Goal: Information Seeking & Learning: Learn about a topic

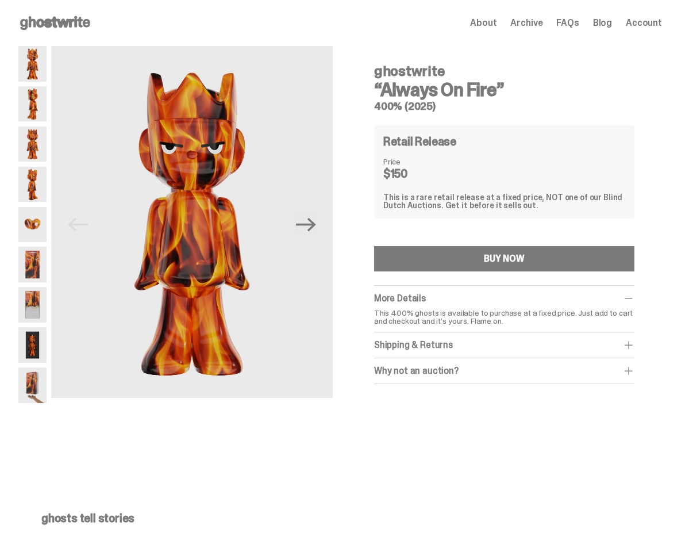
click at [33, 137] on img at bounding box center [32, 145] width 28 height 36
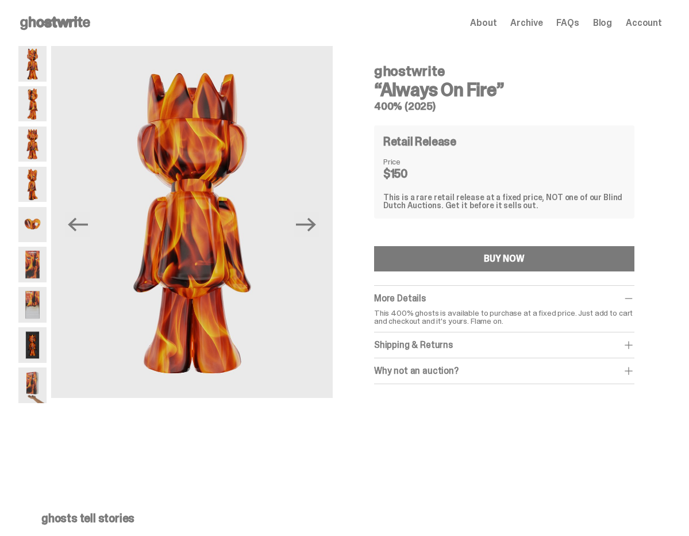
click at [32, 66] on img at bounding box center [32, 64] width 28 height 36
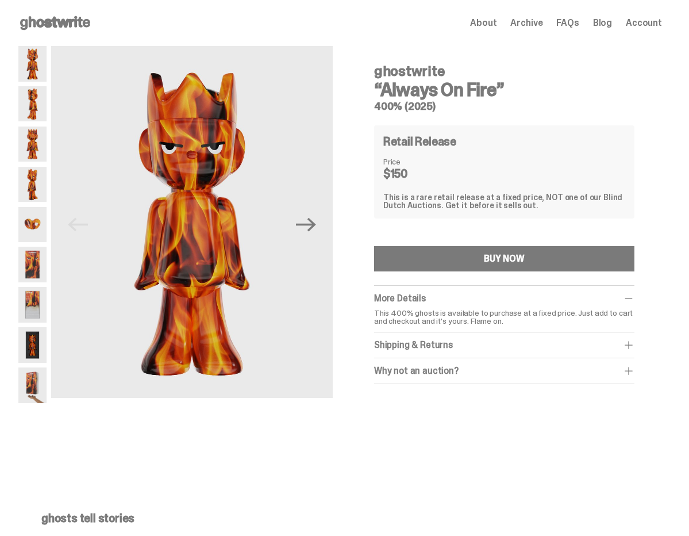
click at [30, 99] on img at bounding box center [32, 104] width 28 height 36
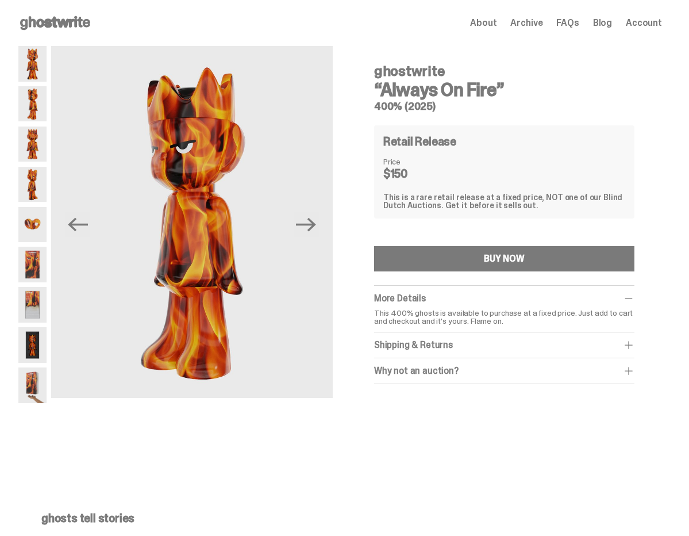
click at [32, 259] on img at bounding box center [32, 265] width 28 height 36
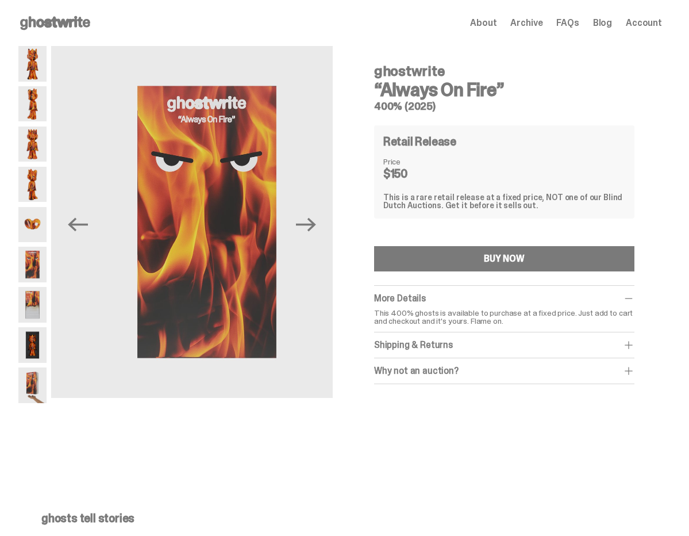
click at [29, 226] on img at bounding box center [32, 225] width 28 height 36
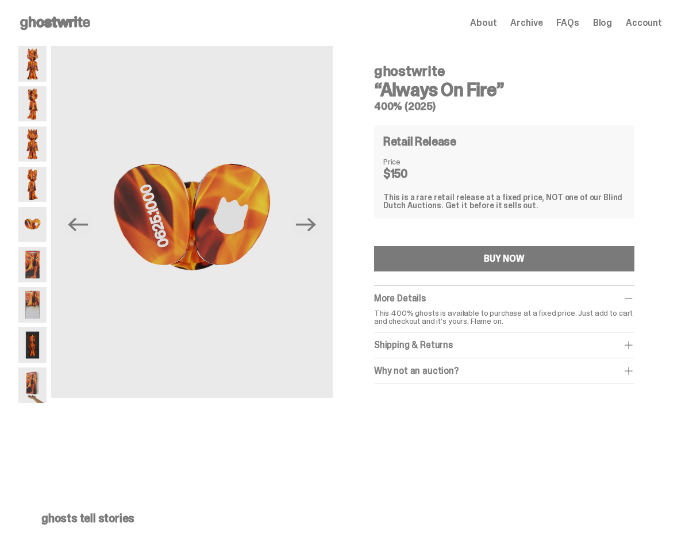
click at [25, 321] on img at bounding box center [32, 305] width 28 height 36
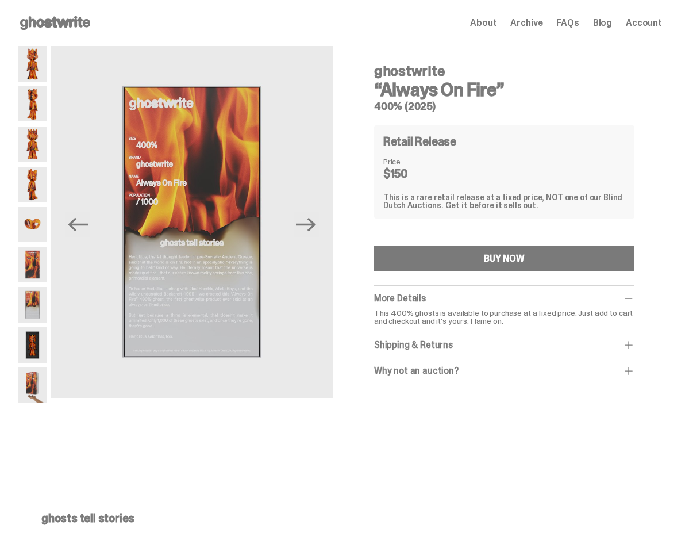
click at [30, 342] on img at bounding box center [32, 345] width 28 height 36
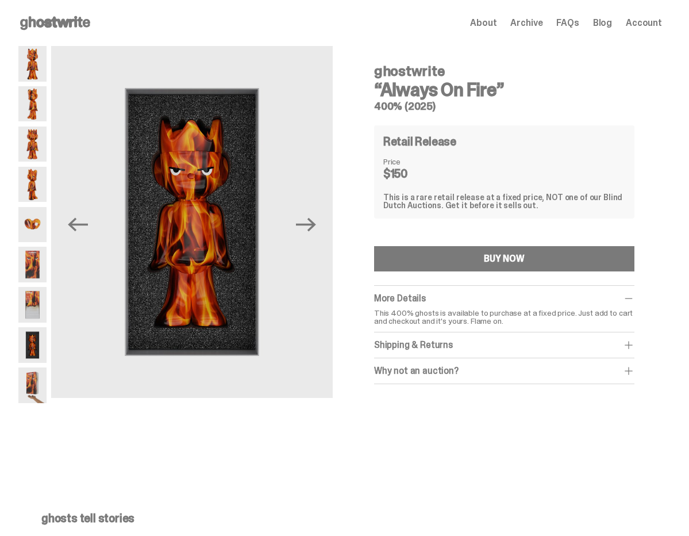
click at [32, 373] on img at bounding box center [32, 385] width 28 height 36
